Goal: Navigation & Orientation: Find specific page/section

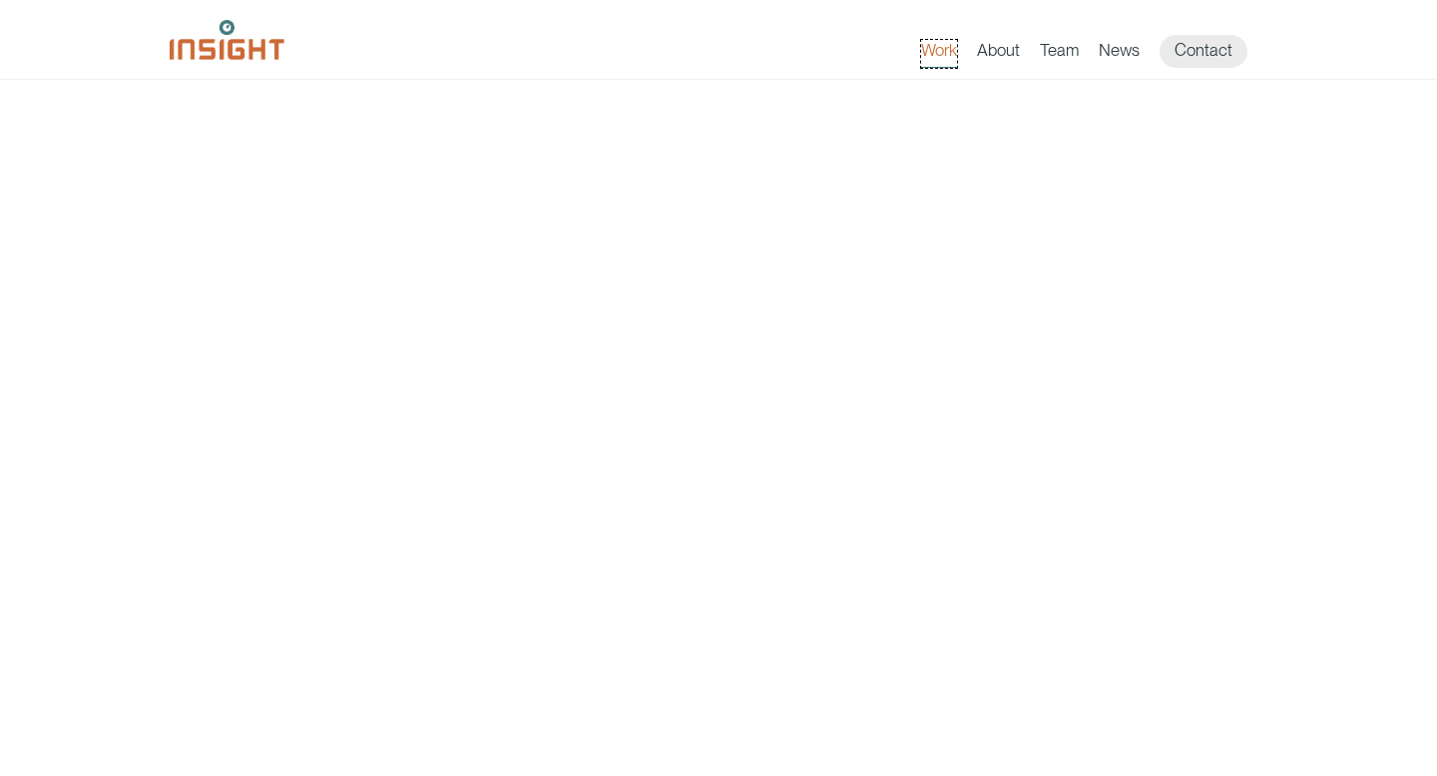
click at [939, 40] on link "Work" at bounding box center [939, 54] width 36 height 28
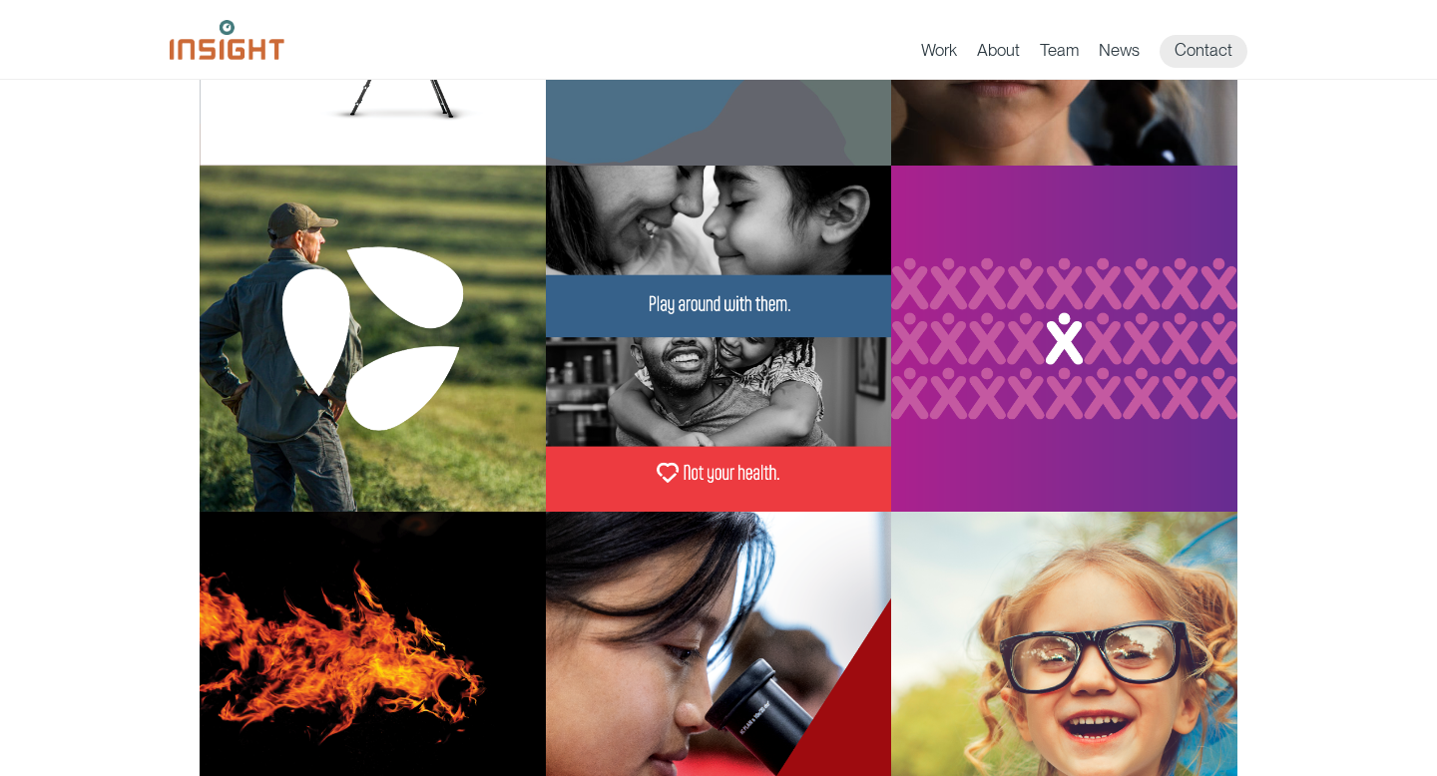
scroll to position [466, 0]
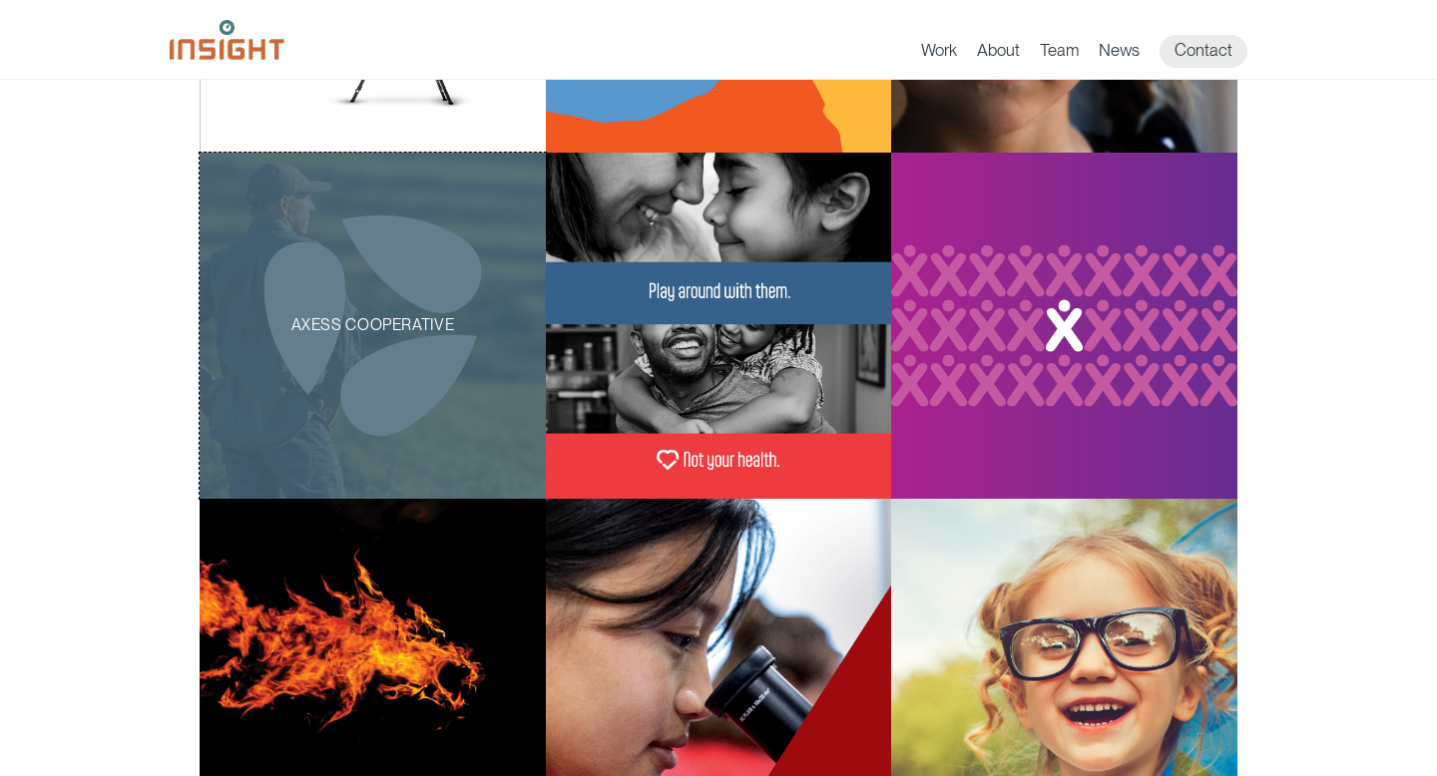
click at [420, 337] on div "AXESS Cooperative" at bounding box center [373, 326] width 346 height 346
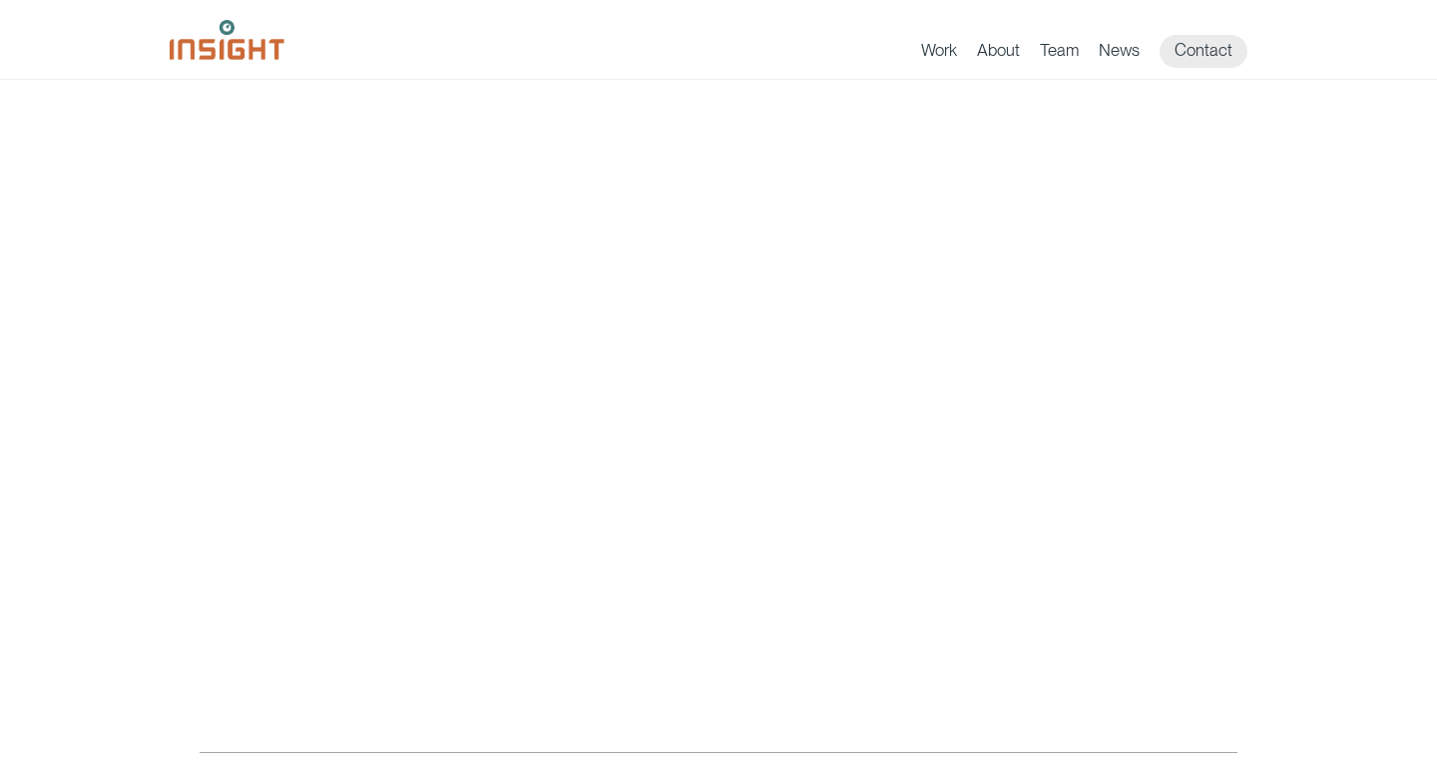
scroll to position [5054, 0]
